Goal: Find contact information: Find contact information

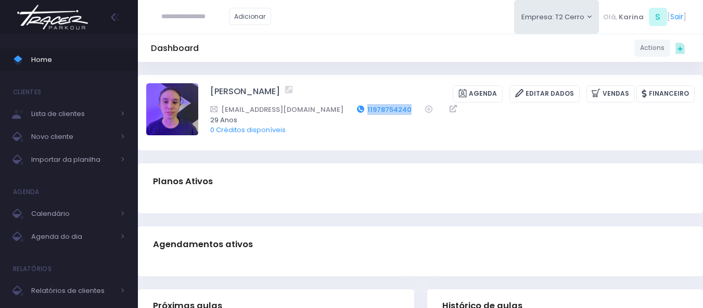
drag, startPoint x: 363, startPoint y: 110, endPoint x: 337, endPoint y: 114, distance: 26.3
click at [337, 114] on div "[EMAIL_ADDRESS][DOMAIN_NAME] 11978754240" at bounding box center [445, 109] width 471 height 11
copy div "11978754240"
click at [343, 60] on div "Dashboard Actions Choose Label: Customer Partner Suplier Member Staff Add new" at bounding box center [420, 48] width 565 height 28
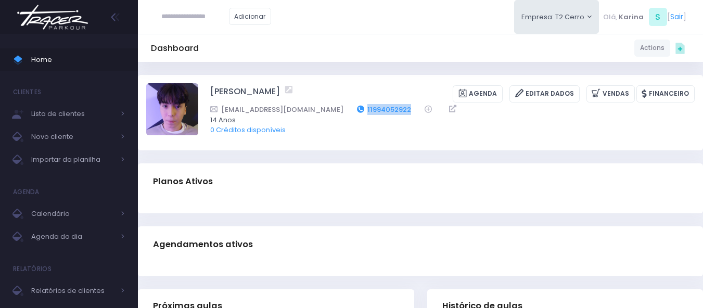
drag, startPoint x: 379, startPoint y: 109, endPoint x: 331, endPoint y: 110, distance: 48.4
click at [331, 110] on div "Contatowipt@gmail.com 11994052922" at bounding box center [445, 109] width 471 height 11
copy link "11994052922"
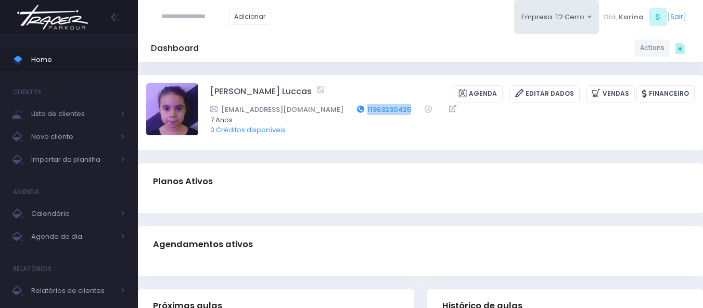
drag, startPoint x: 374, startPoint y: 106, endPoint x: 321, endPoint y: 108, distance: 53.1
click at [321, 108] on div "laripaes25@gmail.com 11963230425" at bounding box center [445, 109] width 471 height 11
copy div "11963230425"
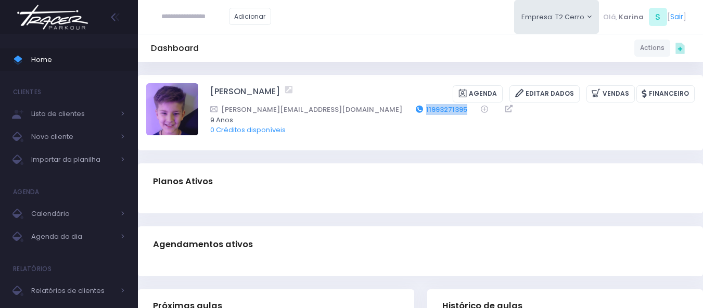
drag, startPoint x: 400, startPoint y: 108, endPoint x: 356, endPoint y: 109, distance: 43.7
click at [356, 109] on div "fernanda.antonelli@terra.com.br 11993271395" at bounding box center [445, 109] width 471 height 11
copy link "11993271395"
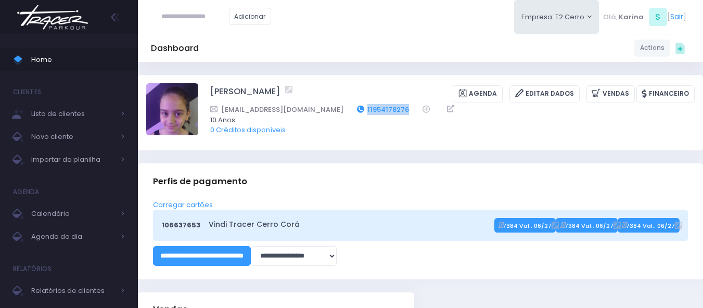
drag, startPoint x: 386, startPoint y: 106, endPoint x: 338, endPoint y: 113, distance: 48.5
click at [338, 113] on div "Santosmari19@outlook.com 11954178276" at bounding box center [445, 109] width 471 height 11
copy link "11954178276"
click at [417, 66] on div "Dashboard Actions Choose Label: Customer Partner Suplier Member Staff Add new" at bounding box center [420, 211] width 565 height 298
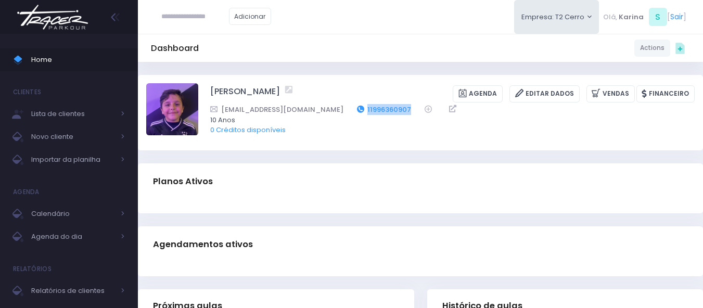
drag, startPoint x: 384, startPoint y: 107, endPoint x: 336, endPoint y: 111, distance: 48.6
click at [336, 111] on div "Andrade.terlia@gmail.com 11996360907" at bounding box center [445, 109] width 471 height 11
copy link "11996360907"
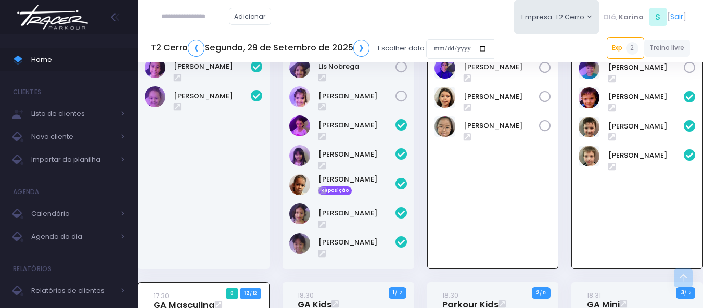
scroll to position [364, 0]
